Goal: Share content

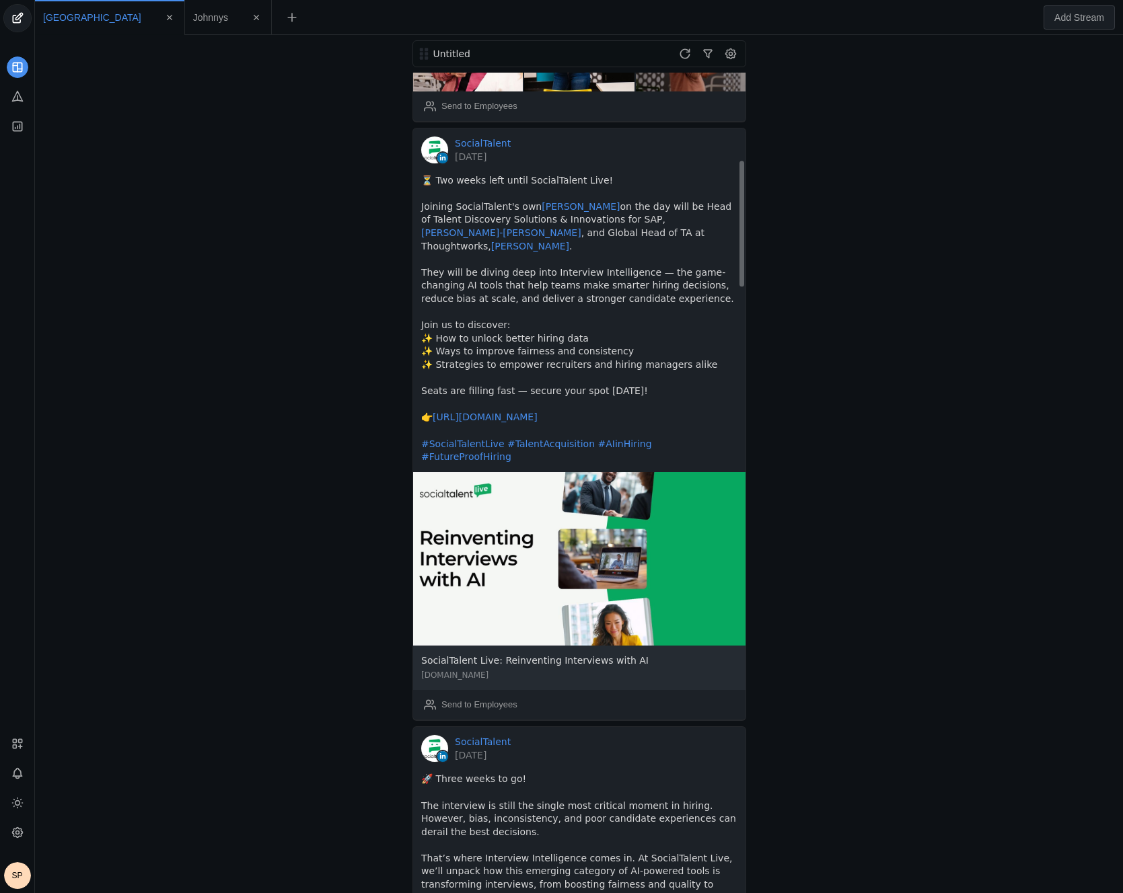
scroll to position [562, 0]
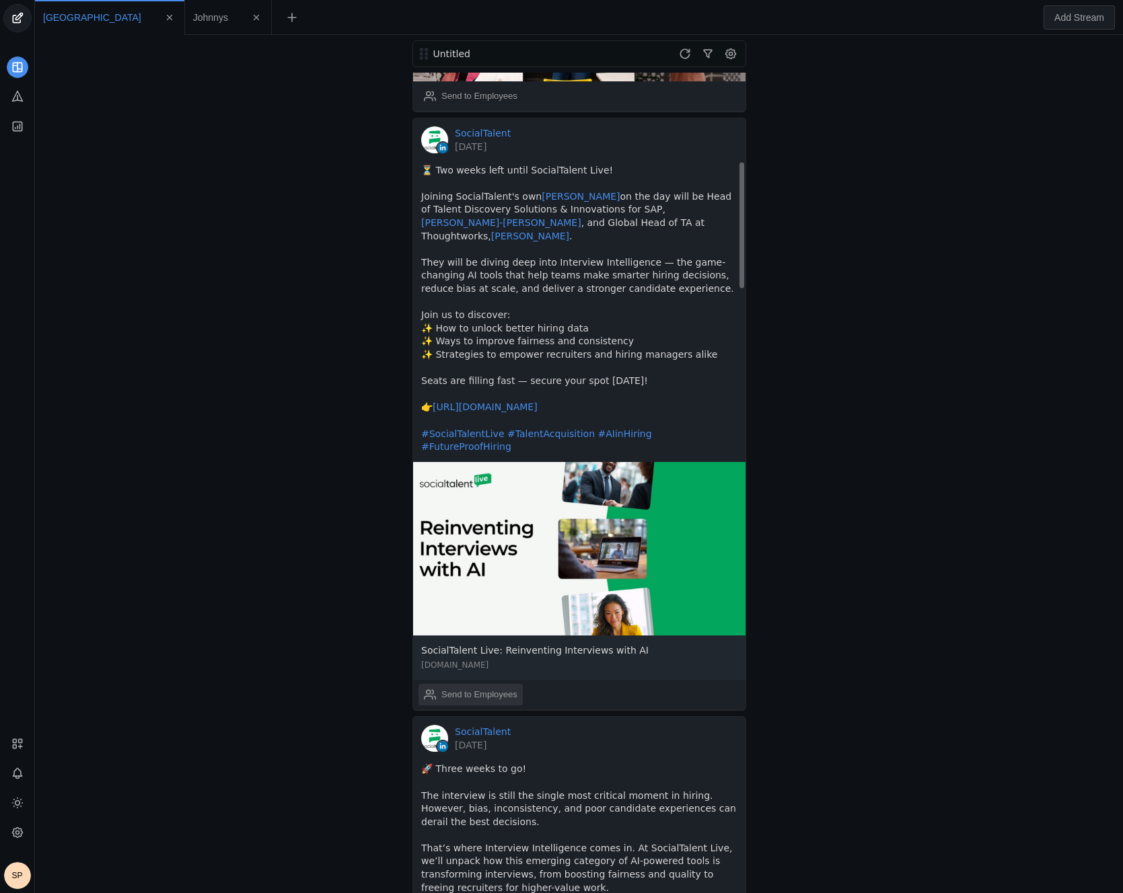
click at [479, 688] on div "Send to Employees" at bounding box center [479, 694] width 76 height 13
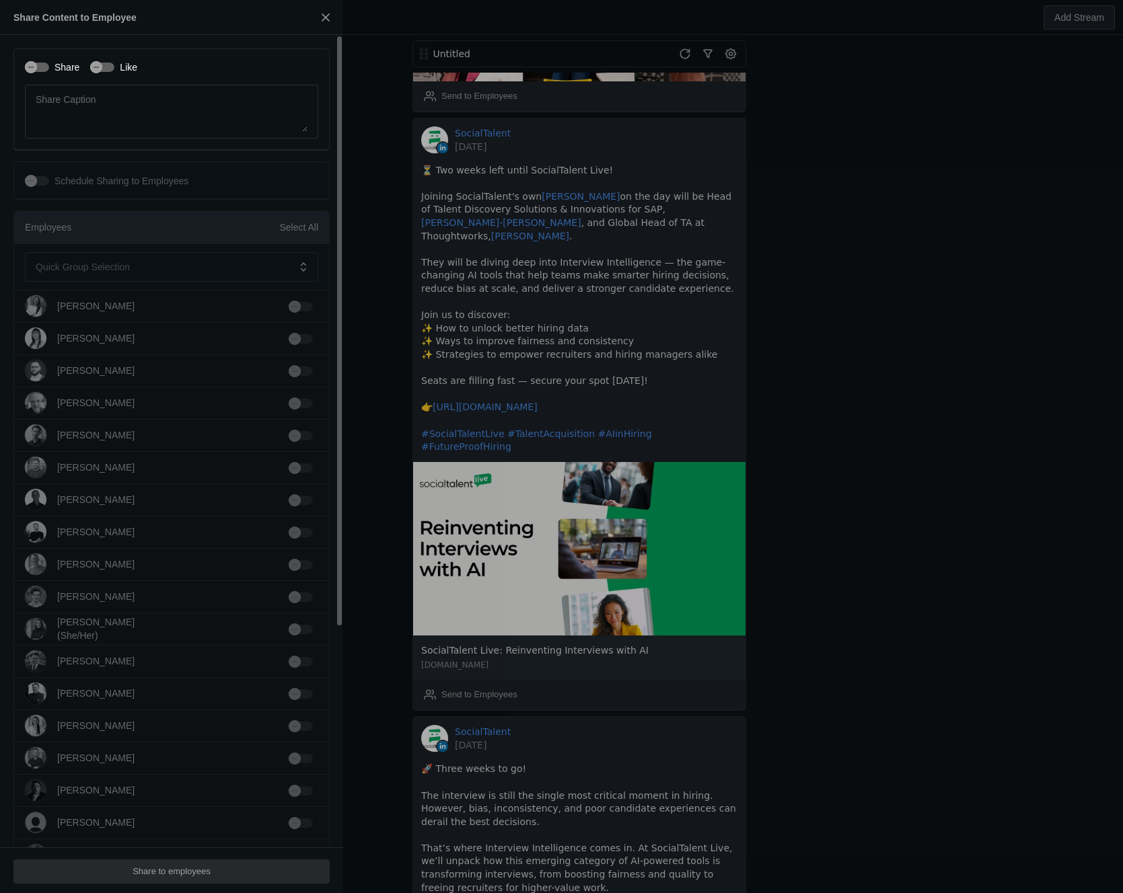
click at [181, 61] on div "Share Like" at bounding box center [171, 67] width 293 height 14
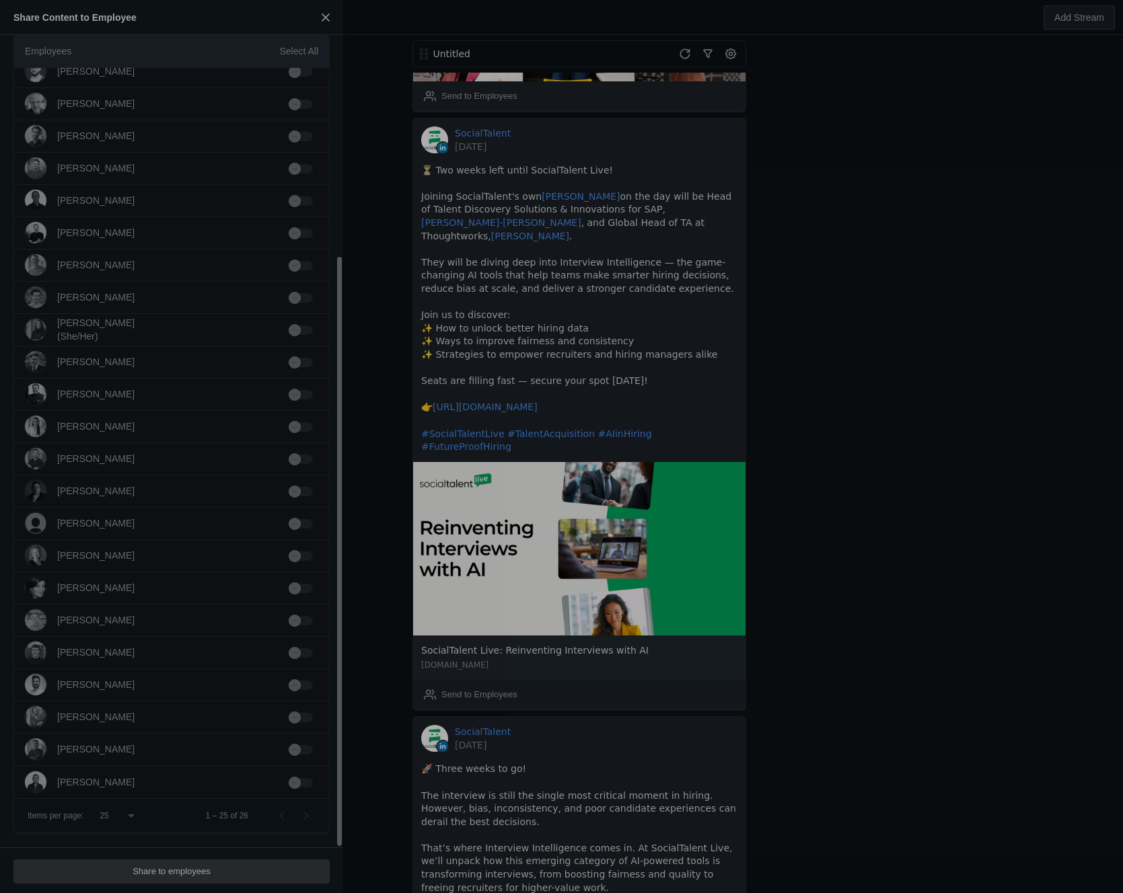
scroll to position [299, 0]
click at [141, 865] on app-button "Share to employees" at bounding box center [171, 870] width 316 height 11
click at [142, 872] on app-button "Share to employees" at bounding box center [171, 870] width 316 height 11
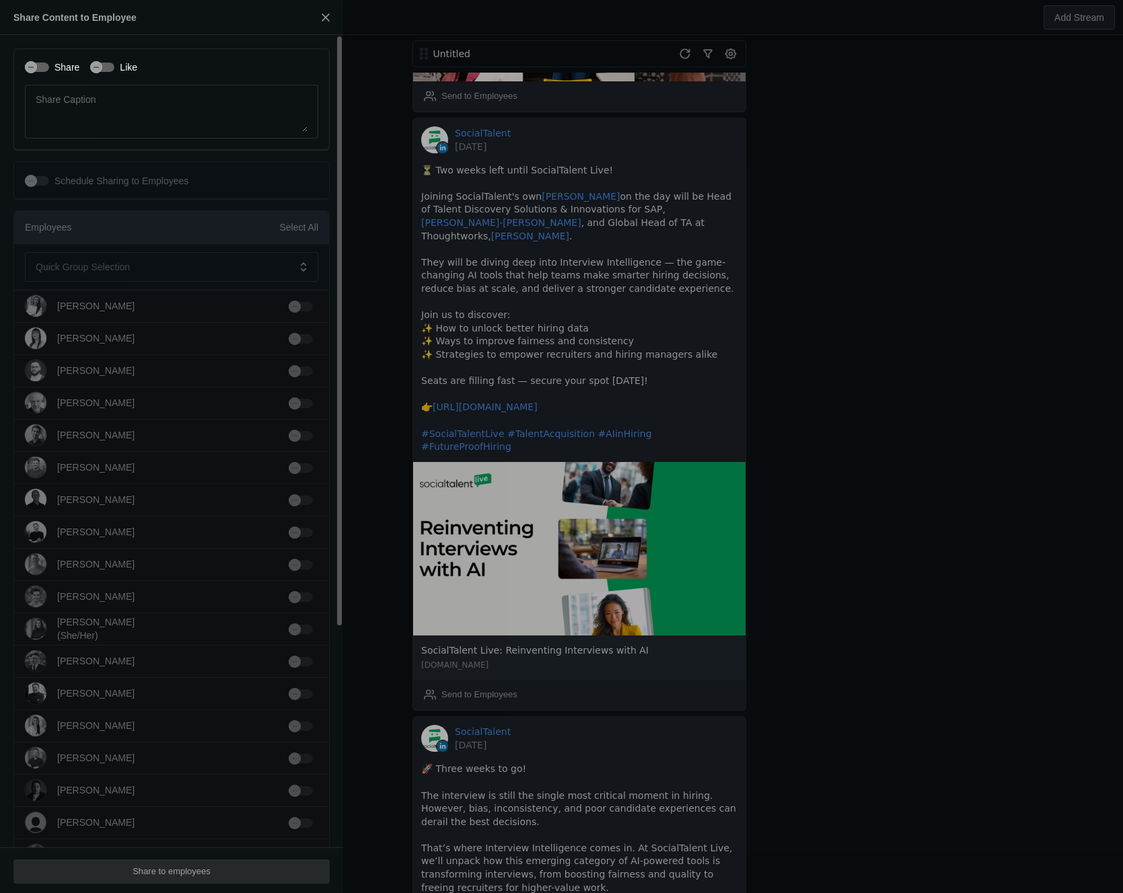
scroll to position [1, 0]
click at [294, 225] on div "Select All" at bounding box center [298, 226] width 39 height 13
click at [299, 225] on div "Select All" at bounding box center [298, 226] width 39 height 13
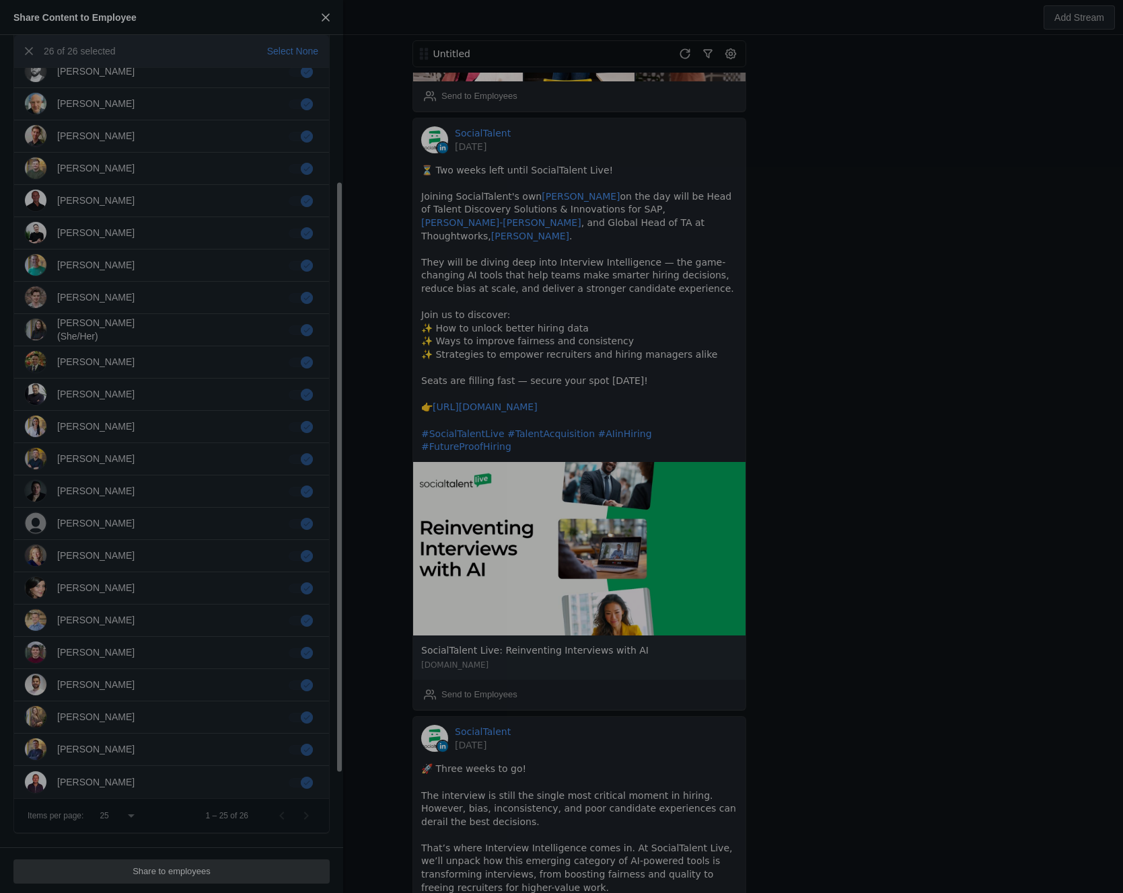
scroll to position [0, 0]
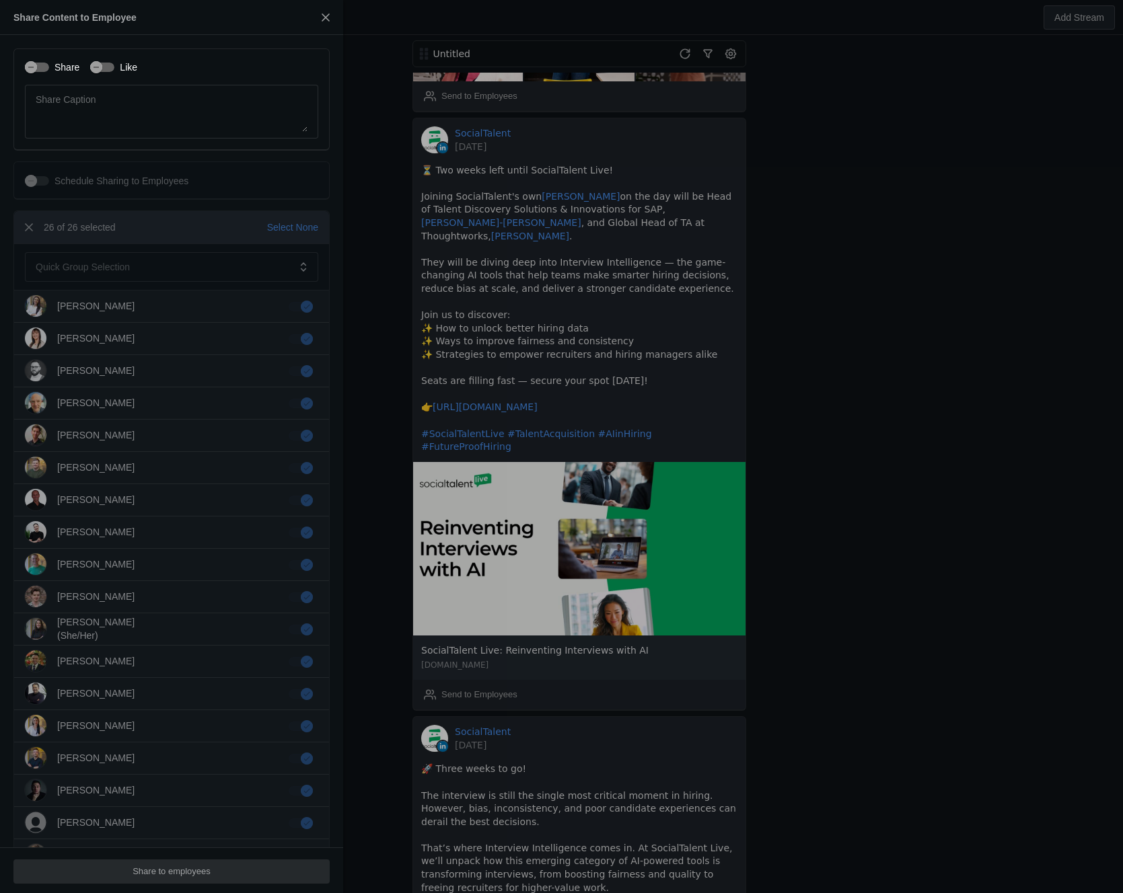
click at [333, 15] on span "button" at bounding box center [325, 17] width 24 height 24
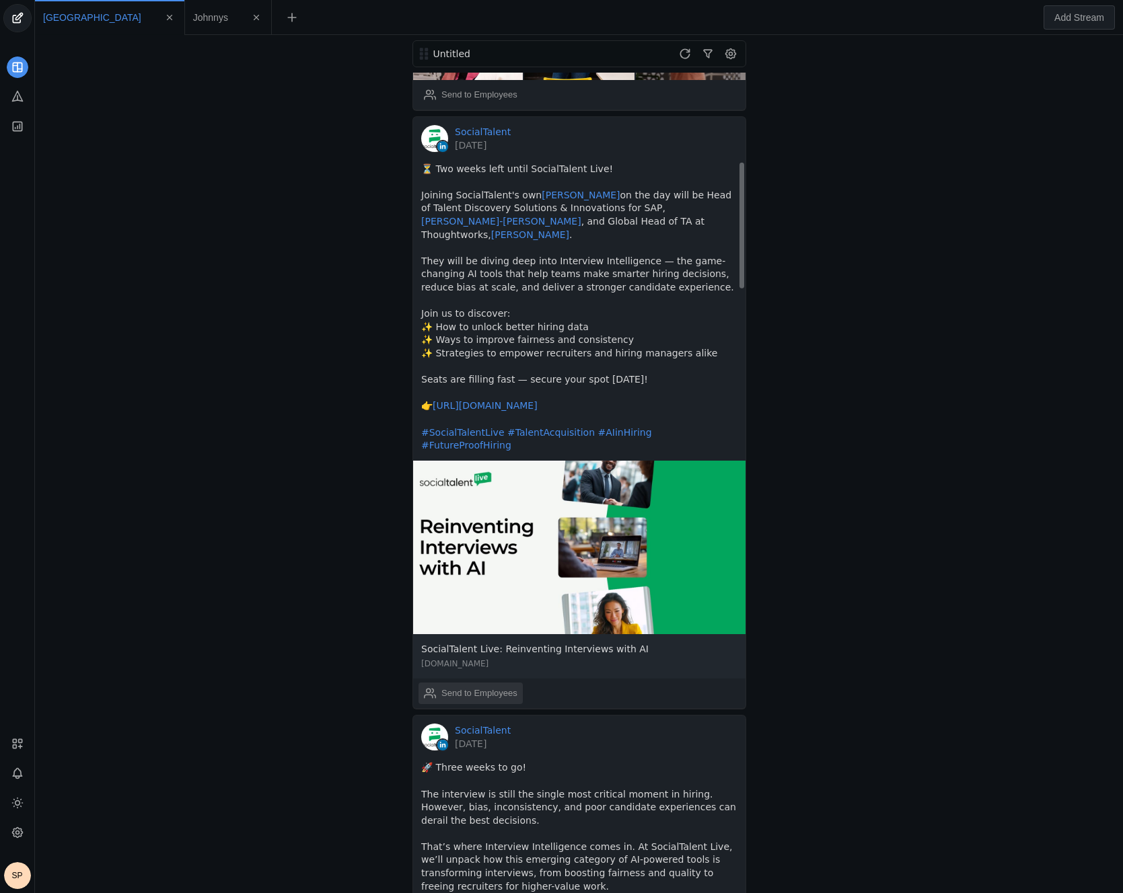
scroll to position [565, 0]
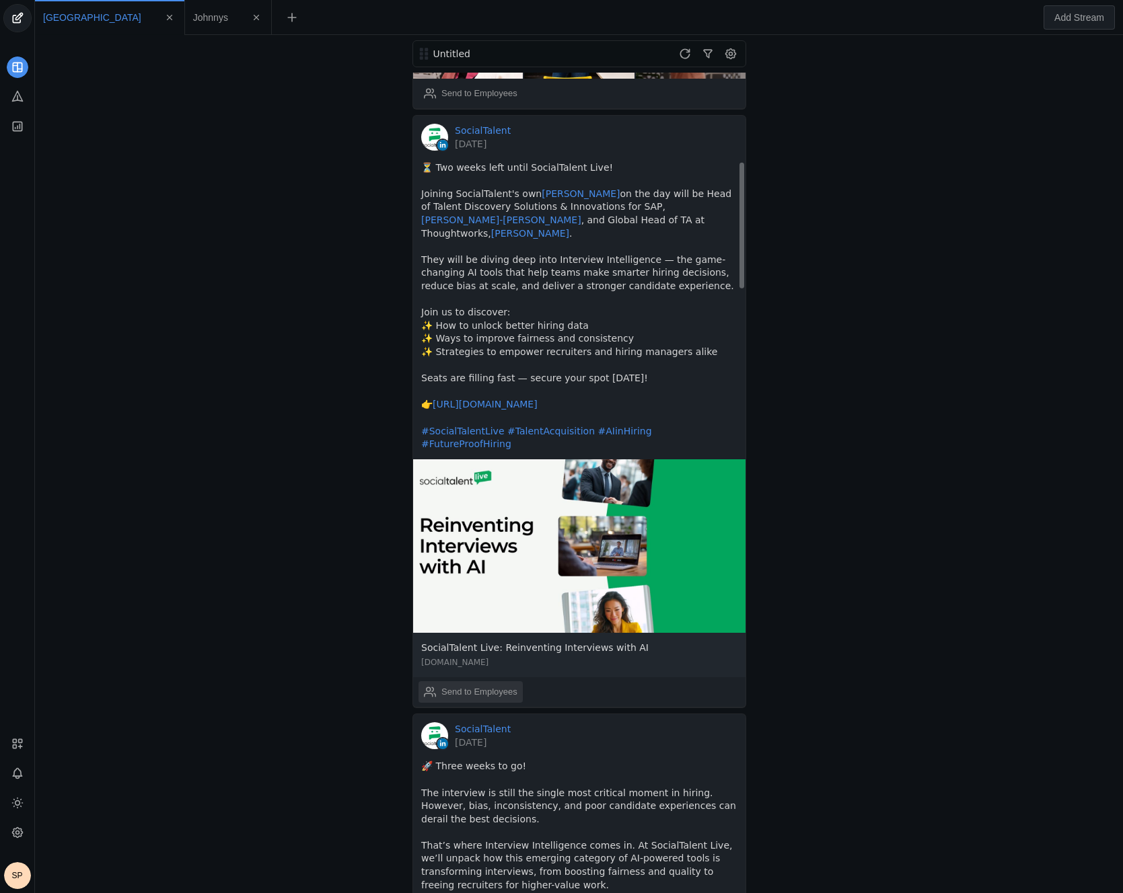
click at [447, 685] on div "Send to Employees" at bounding box center [479, 691] width 76 height 13
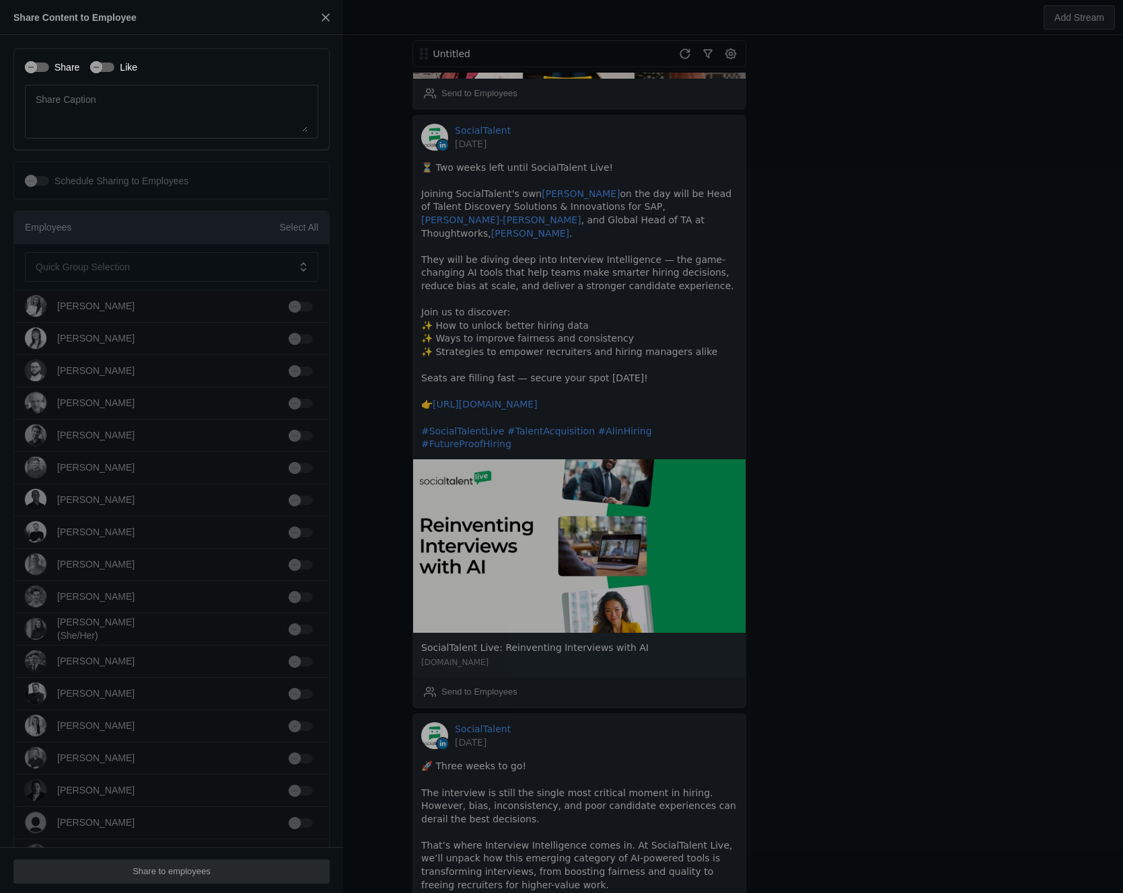
click at [76, 17] on div "Share Content to Employee" at bounding box center [74, 17] width 123 height 13
click at [123, 16] on div "Share Content to Employee" at bounding box center [74, 17] width 123 height 13
click at [73, 193] on div "Schedule Sharing to Employees Schedule Date [DATE] Time 09 : 00 AM Time Zone Gr…" at bounding box center [171, 180] width 316 height 38
drag, startPoint x: 87, startPoint y: 227, endPoint x: 100, endPoint y: 224, distance: 13.1
click at [87, 227] on div "Employees Select All" at bounding box center [171, 227] width 315 height 33
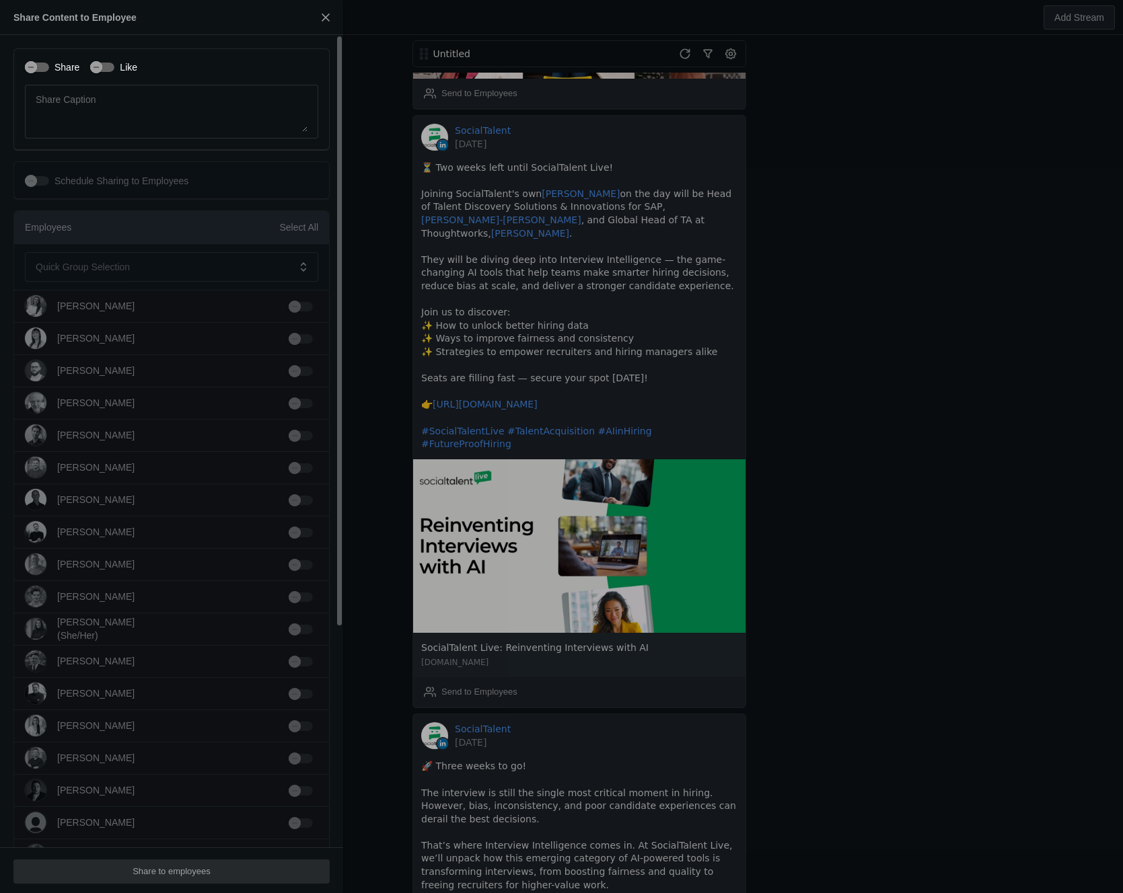
scroll to position [2, 0]
click at [268, 262] on mat-form-field "Quick Group Selection" at bounding box center [171, 265] width 293 height 30
click at [293, 217] on div "Employees Select All" at bounding box center [171, 225] width 315 height 33
click at [305, 219] on div "Select All" at bounding box center [298, 225] width 39 height 13
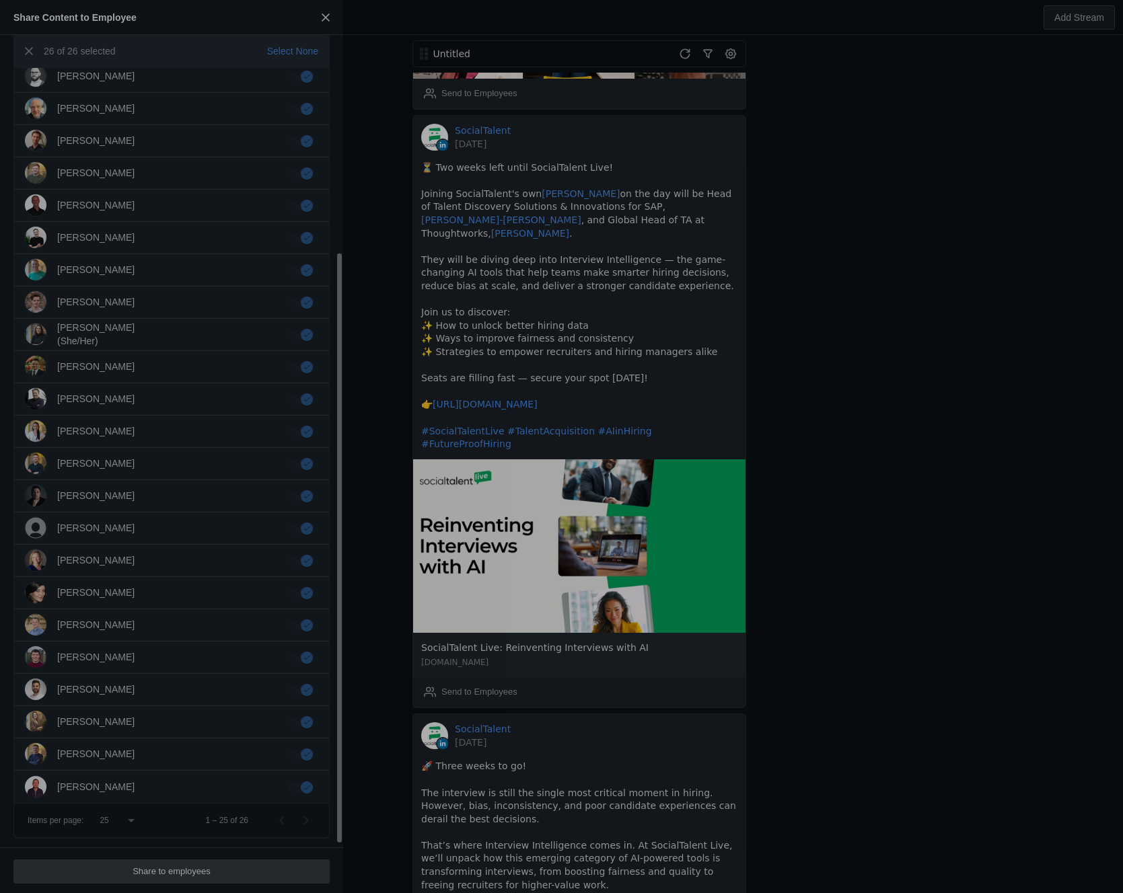
scroll to position [289, 0]
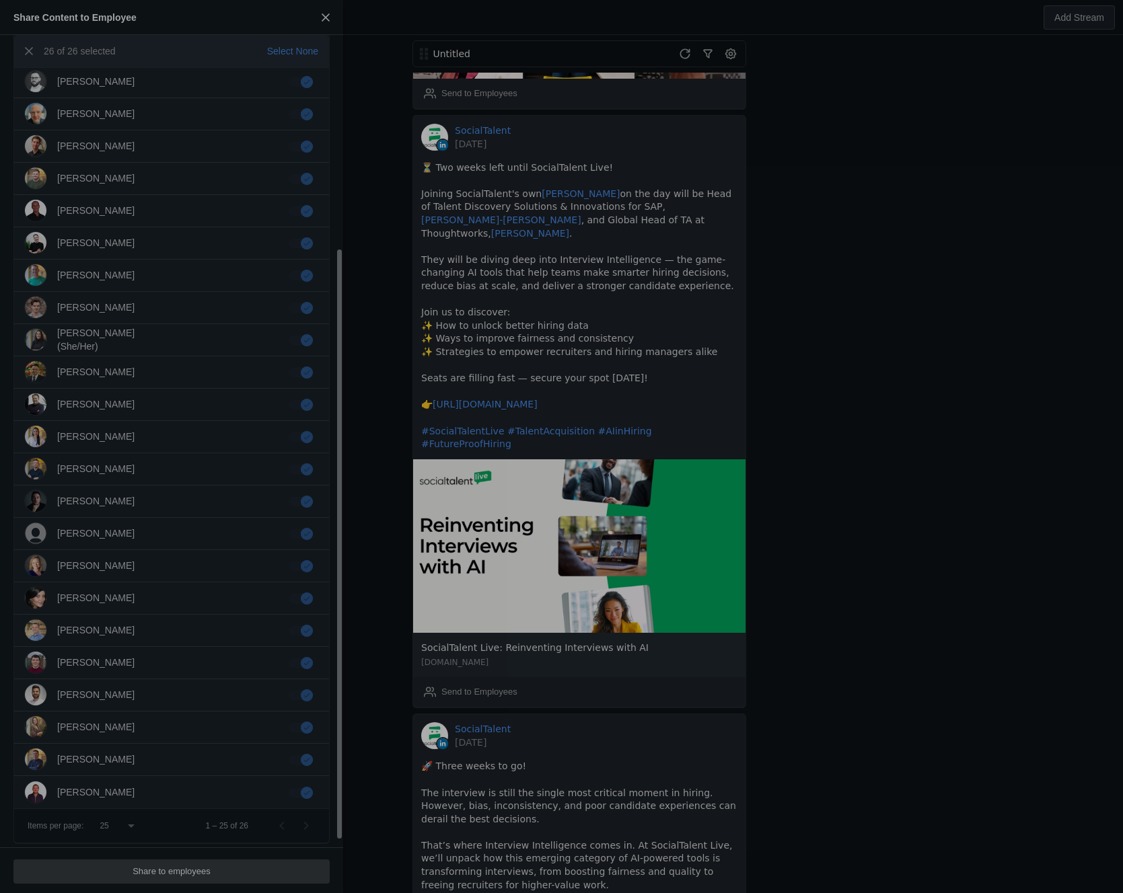
click at [322, 17] on span "button" at bounding box center [325, 17] width 24 height 24
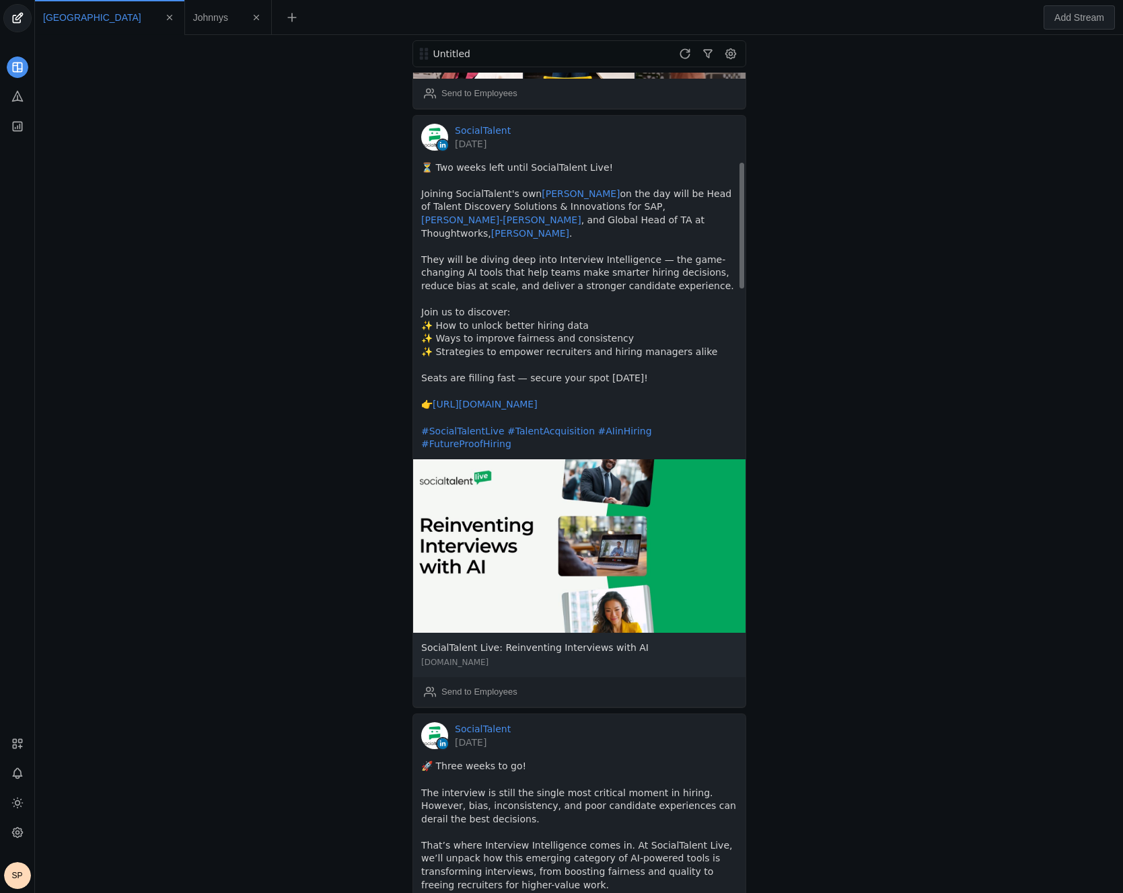
scroll to position [561, 0]
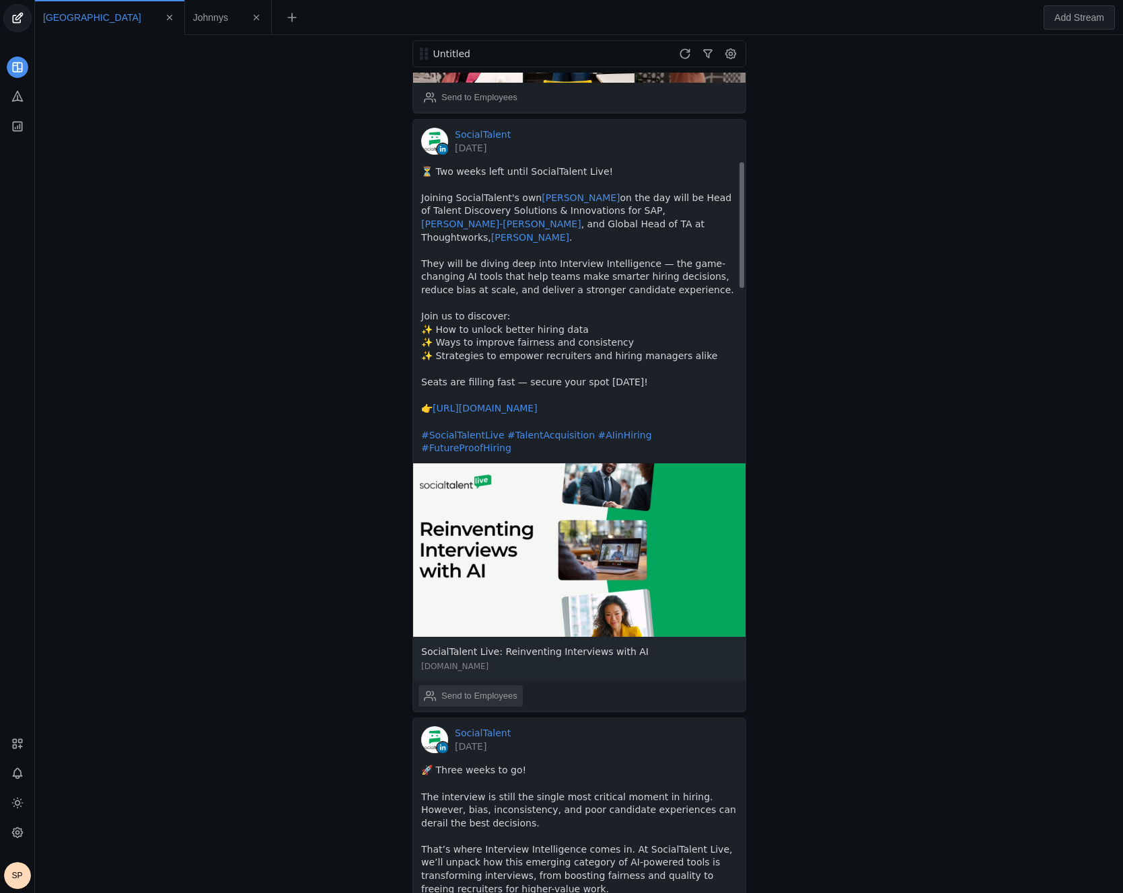
click at [490, 689] on div "Send to Employees" at bounding box center [479, 695] width 76 height 13
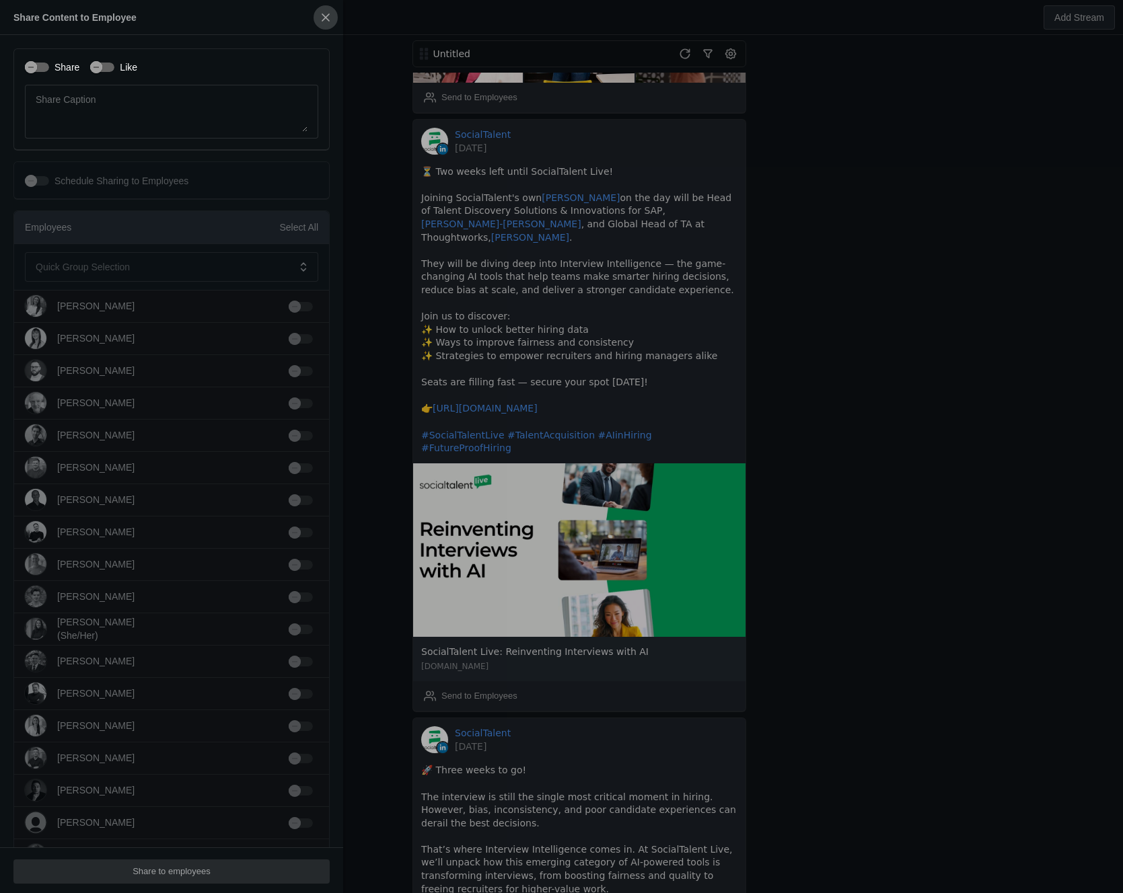
click at [326, 14] on span "button" at bounding box center [325, 17] width 24 height 24
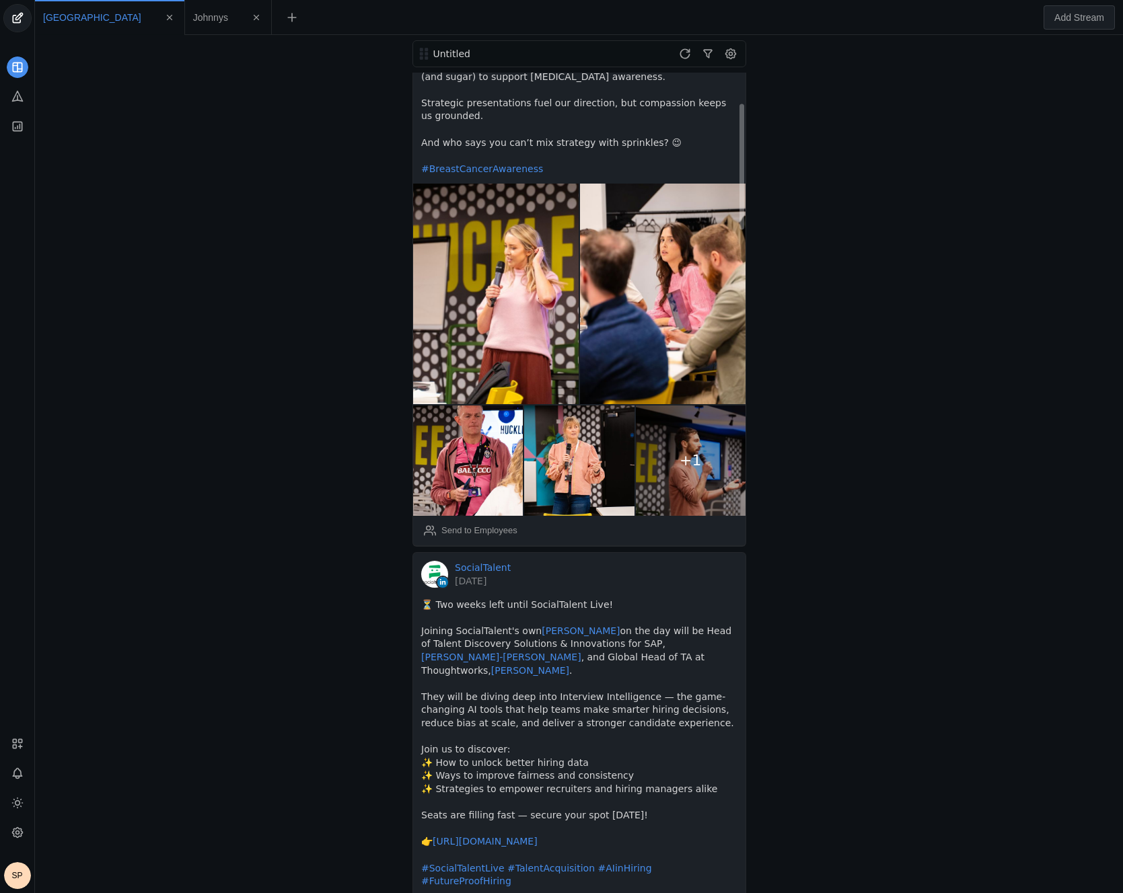
scroll to position [0, 0]
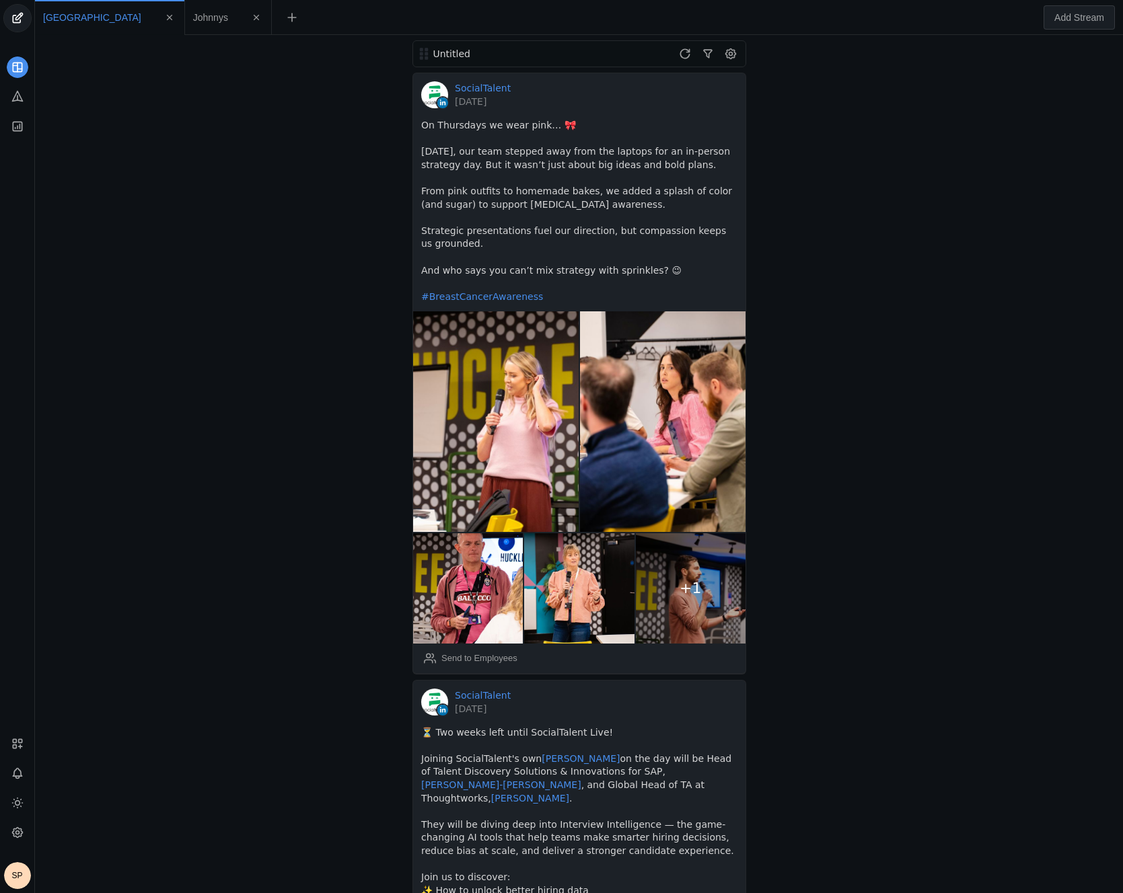
click at [170, 116] on div "Untitled SocialTalent [DATE] On Thursdays we wear pink… 🎀 [DATE], our team step…" at bounding box center [578, 464] width 1081 height 858
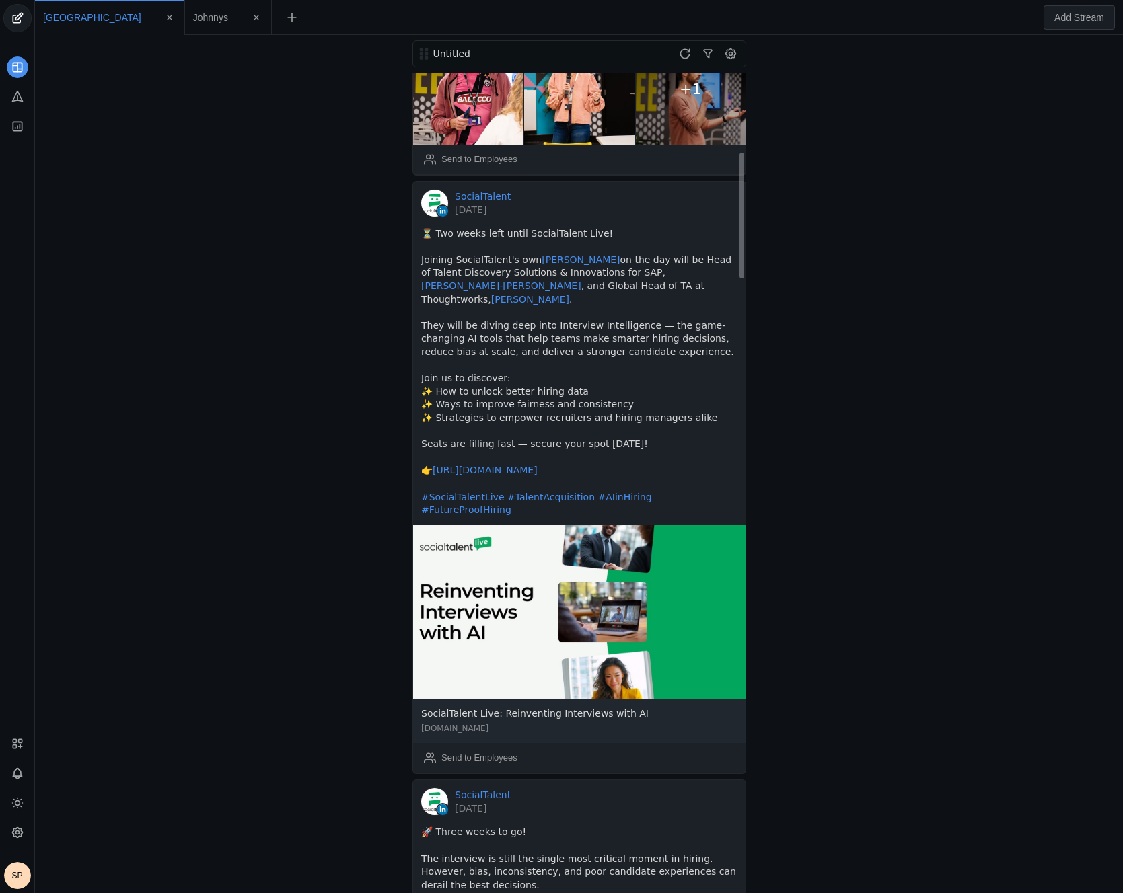
scroll to position [498, 0]
click at [763, 385] on div "Untitled SocialTalent [DATE] On Thursdays we wear pink… 🎀 [DATE], our team step…" at bounding box center [578, 464] width 1081 height 858
